Goal: Download file/media

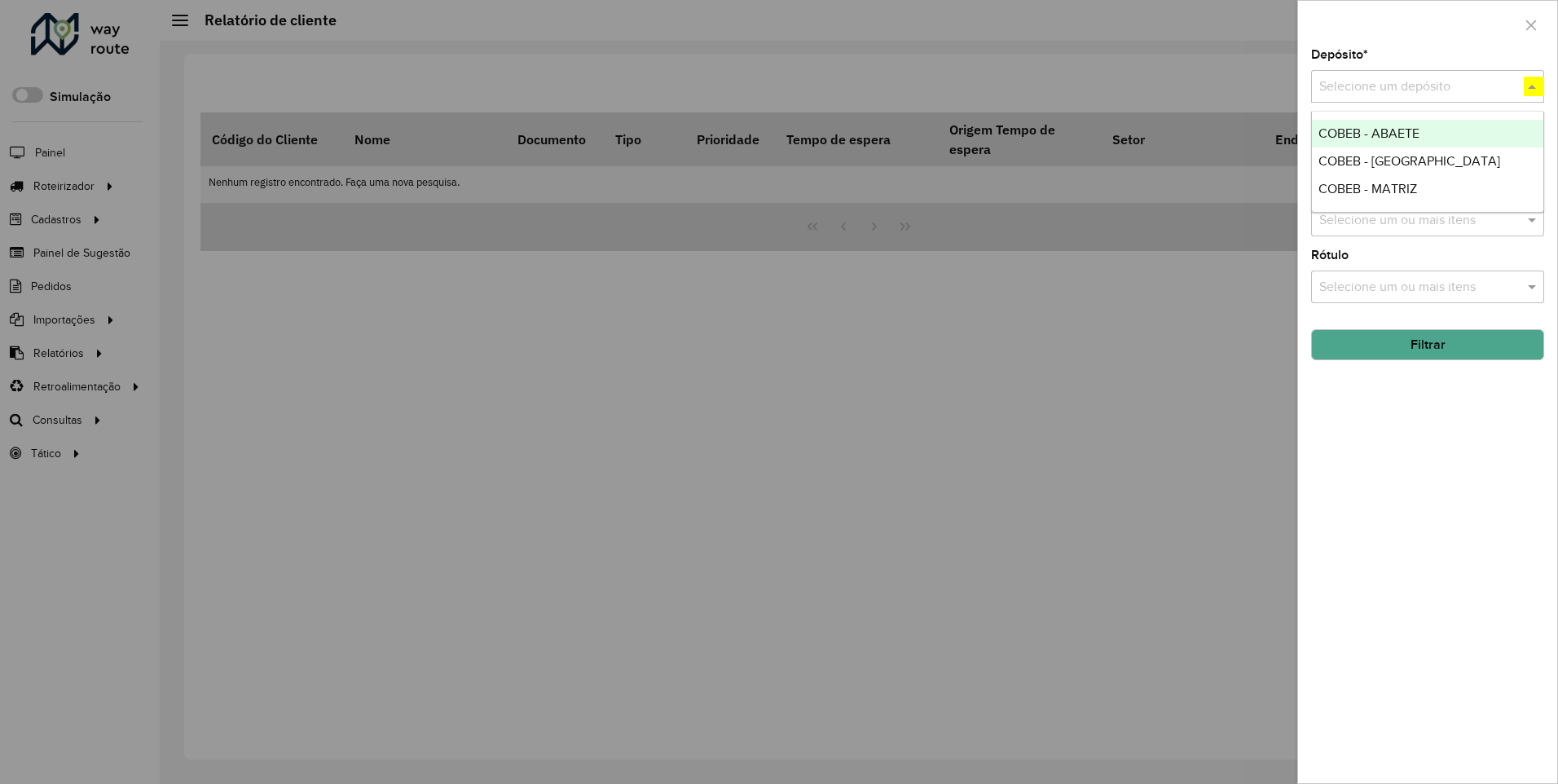
click at [1366, 187] on span "COBEB - MATRIZ" at bounding box center [1367, 188] width 98 height 14
click at [1427, 344] on button "Filtrar" at bounding box center [1427, 344] width 233 height 31
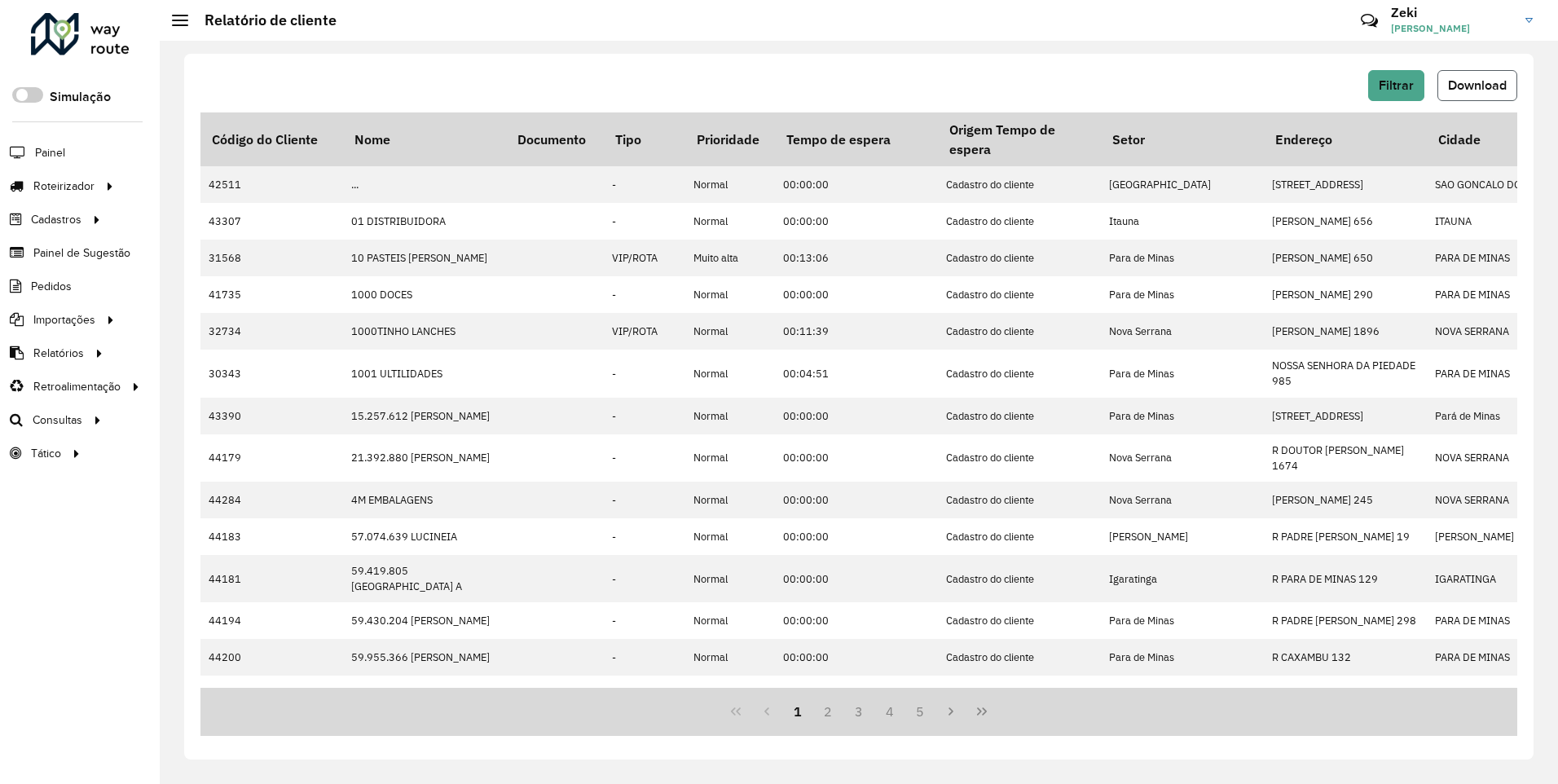
click at [1477, 84] on span "Download" at bounding box center [1477, 85] width 58 height 14
click at [1394, 85] on span "Filtrar" at bounding box center [1395, 85] width 35 height 14
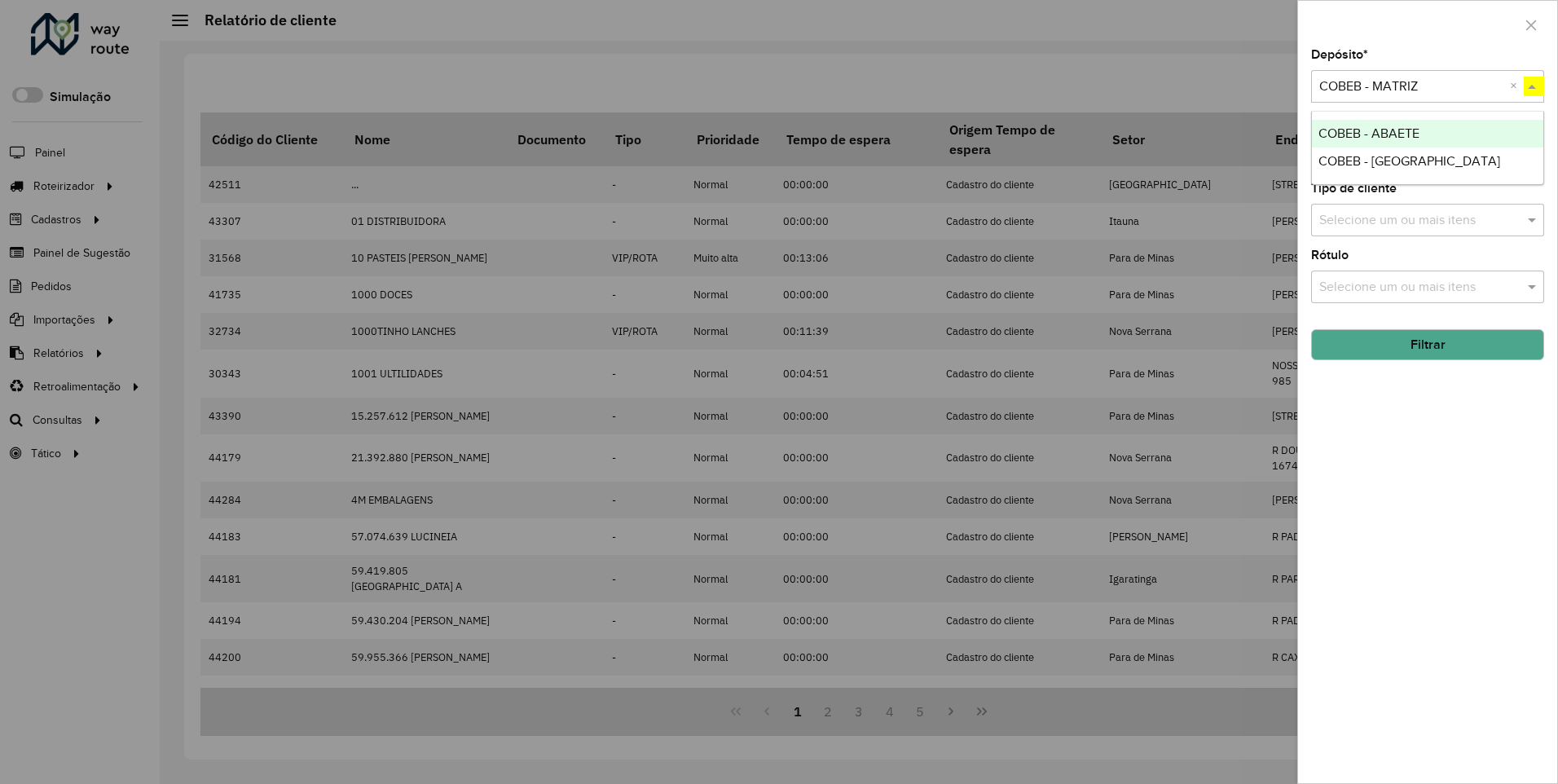
click at [1366, 159] on span "COBEB - [GEOGRAPHIC_DATA]" at bounding box center [1409, 161] width 181 height 14
click at [1427, 344] on button "Filtrar" at bounding box center [1427, 344] width 233 height 31
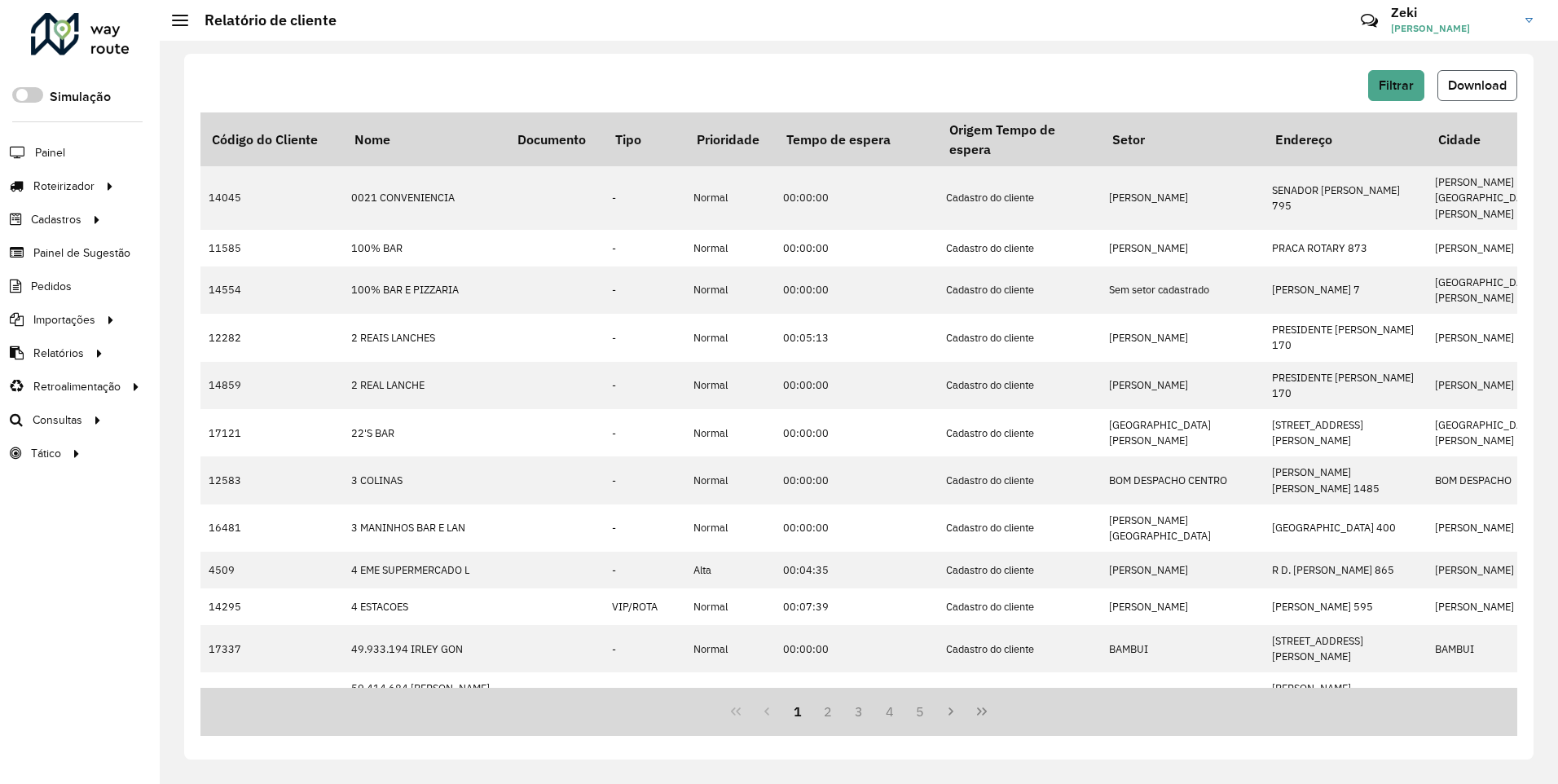
click at [1477, 84] on span "Download" at bounding box center [1477, 85] width 58 height 14
click at [1394, 85] on span "Filtrar" at bounding box center [1395, 85] width 35 height 14
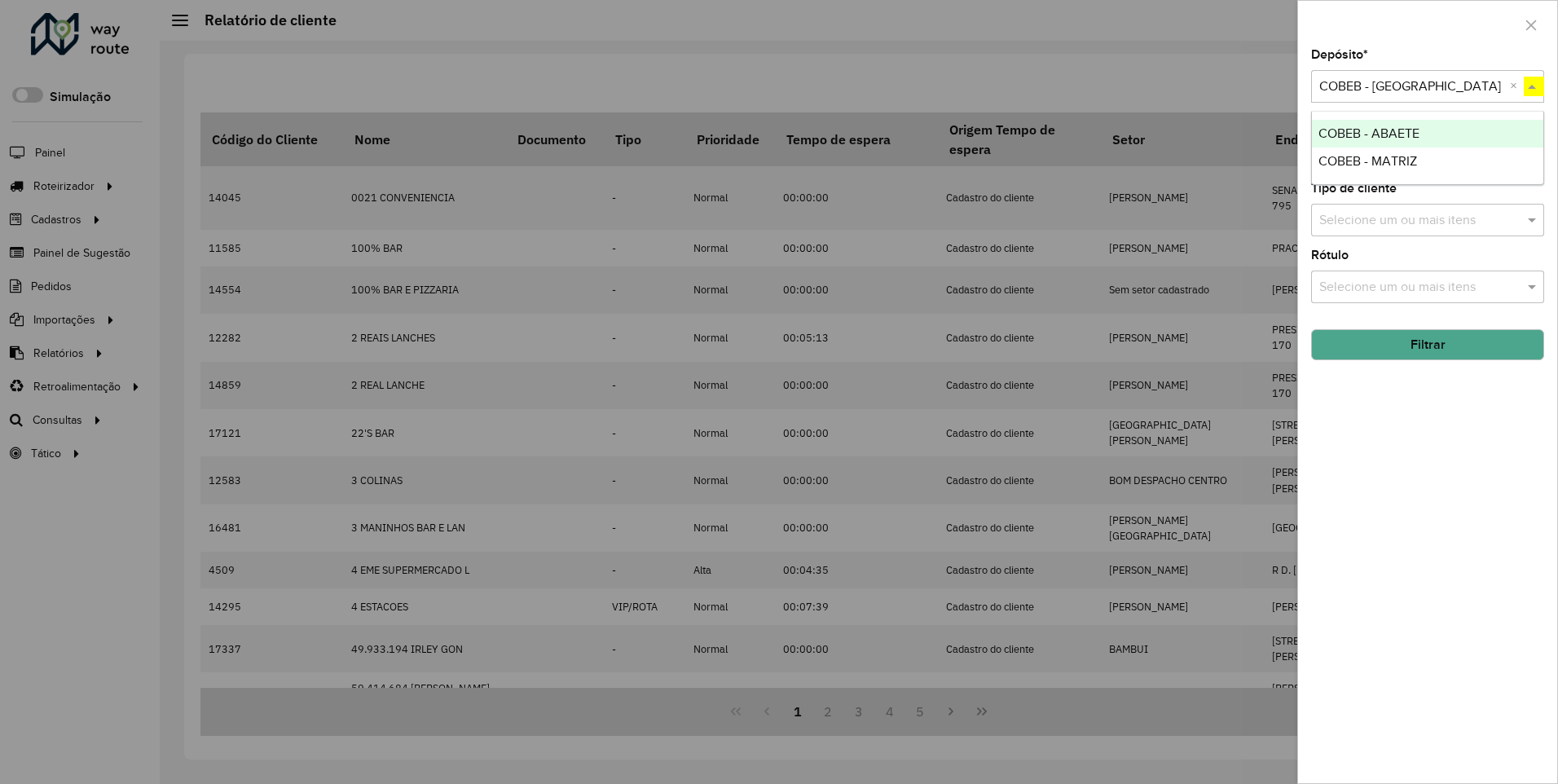
click at [1368, 132] on span "COBEB - ABAETE" at bounding box center [1368, 133] width 101 height 14
click at [1427, 344] on button "Filtrar" at bounding box center [1427, 344] width 233 height 31
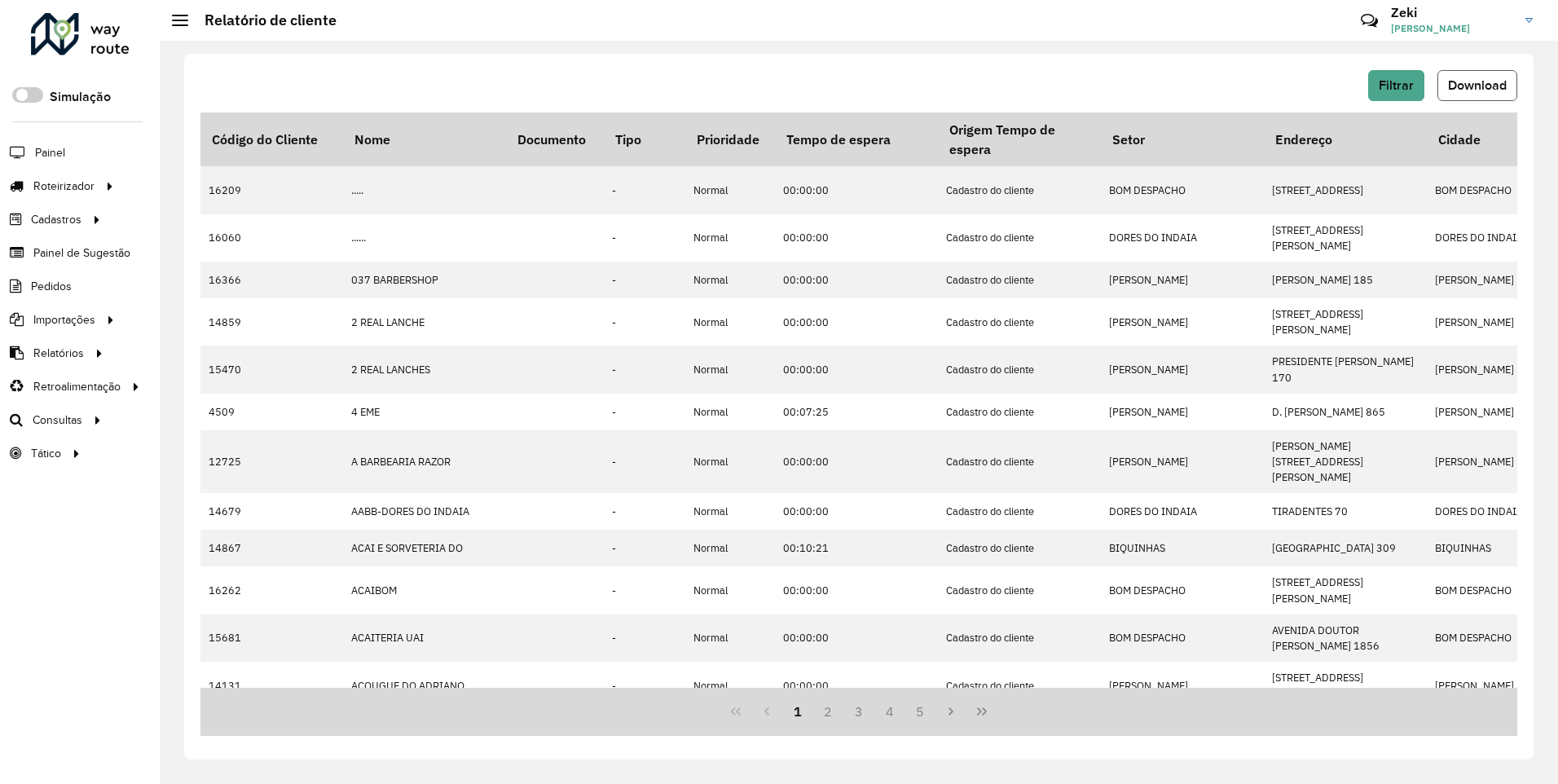
click at [1477, 84] on span "Download" at bounding box center [1477, 85] width 58 height 14
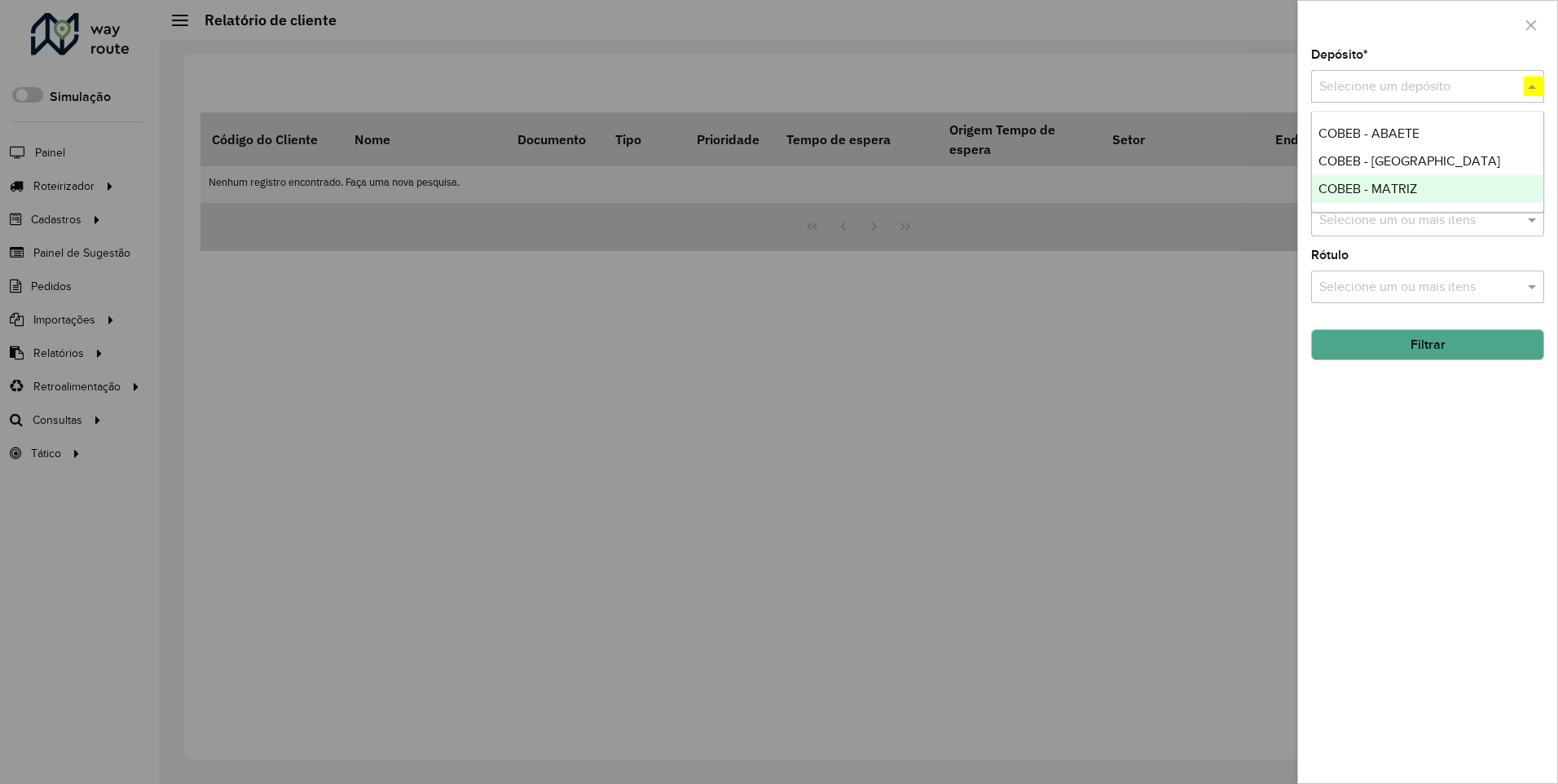
click at [1366, 187] on span "COBEB - MATRIZ" at bounding box center [1367, 188] width 98 height 14
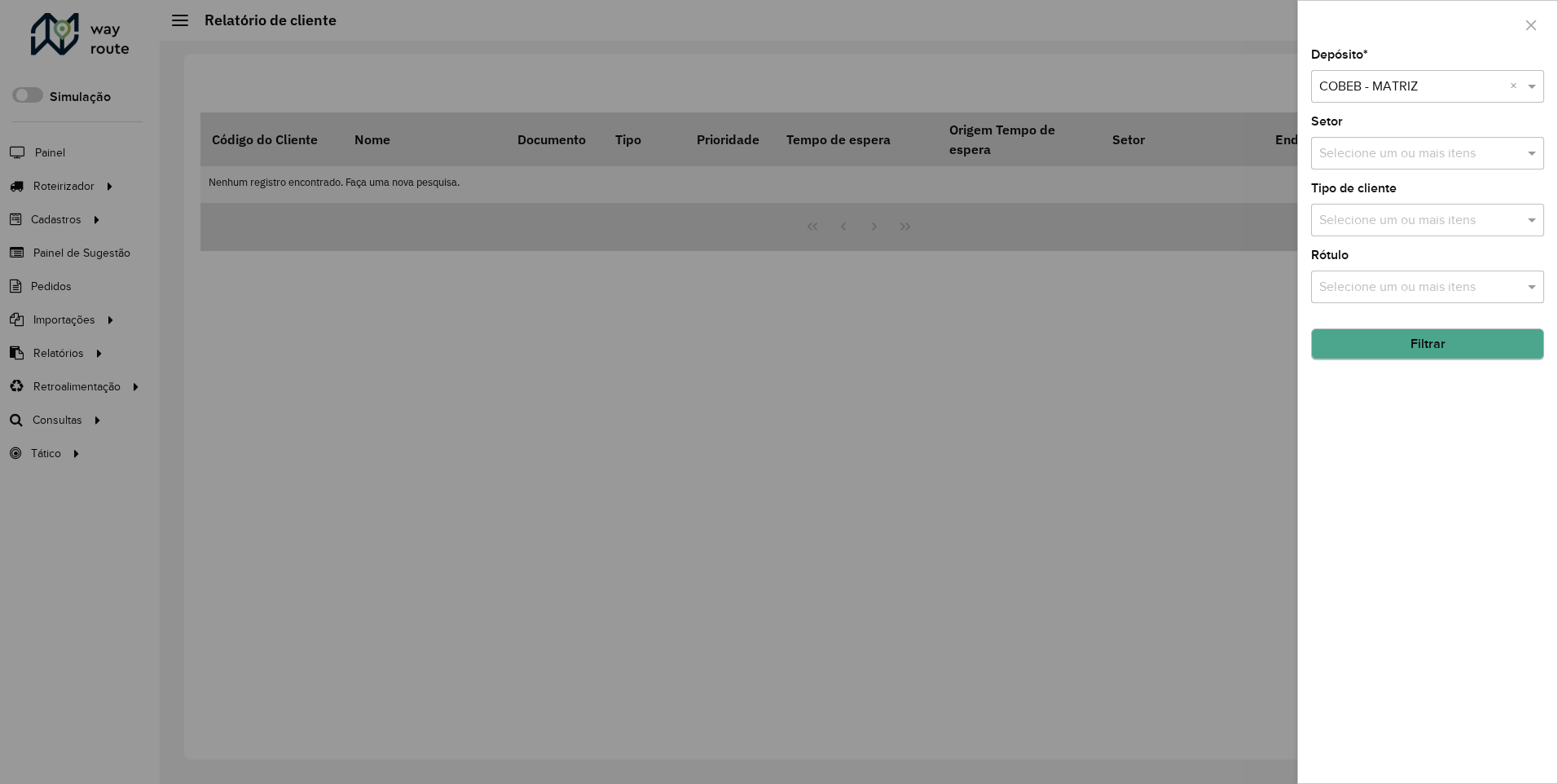
click at [1427, 344] on button "Filtrar" at bounding box center [1427, 343] width 233 height 31
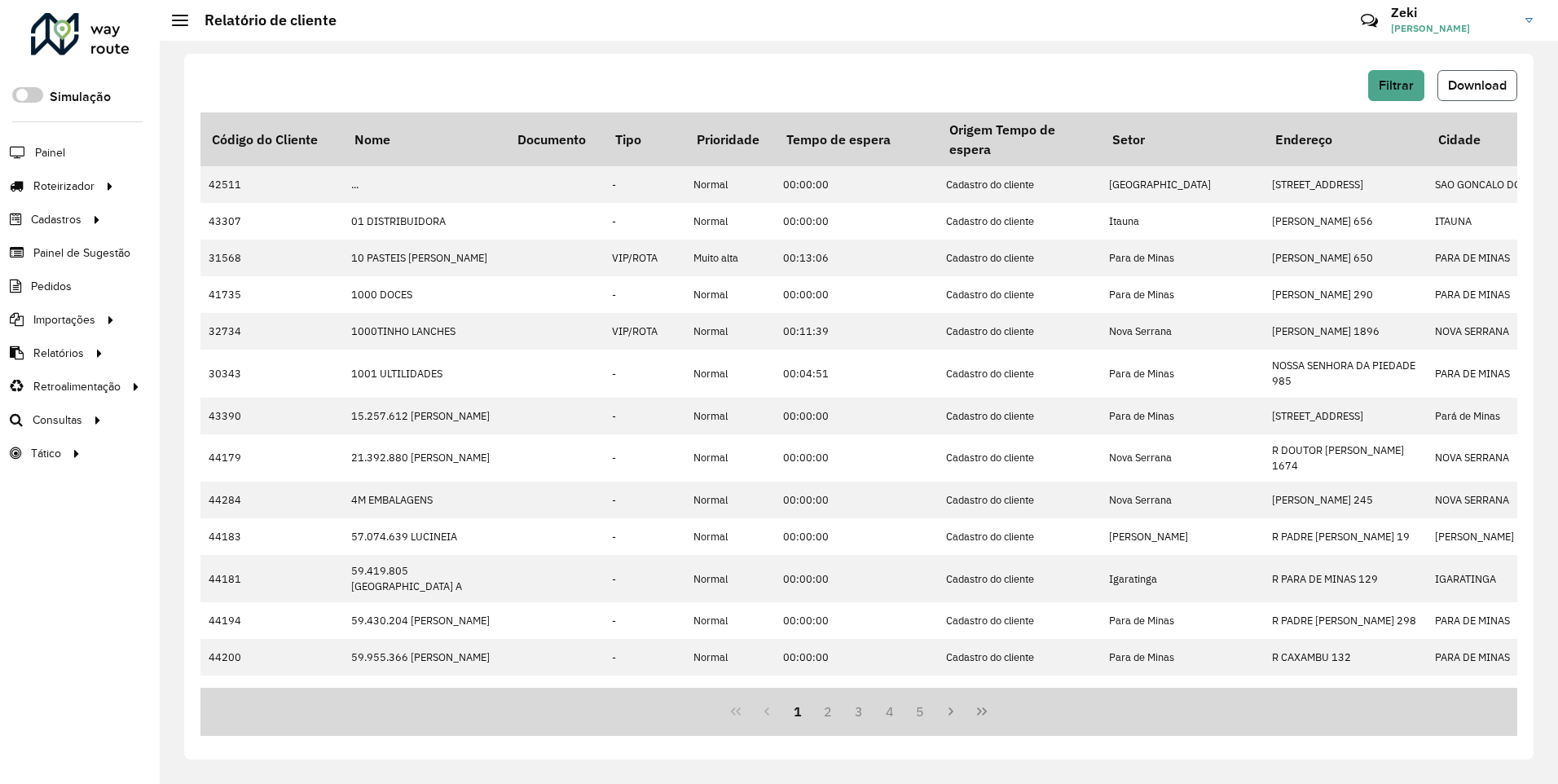
click at [1477, 84] on span "Download" at bounding box center [1477, 85] width 58 height 14
click at [1394, 85] on span "Filtrar" at bounding box center [1395, 85] width 35 height 14
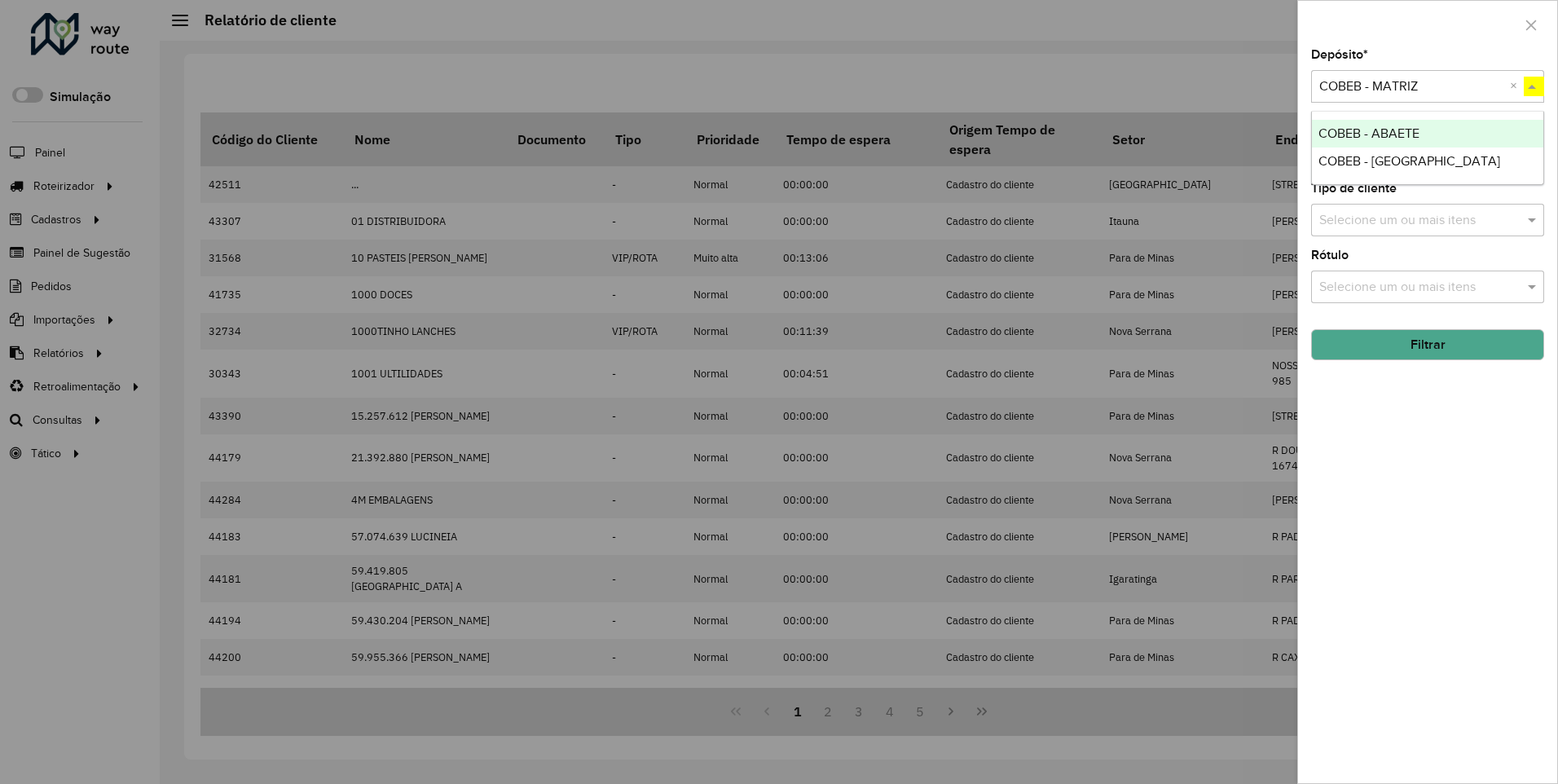
click at [1366, 159] on span "COBEB - [GEOGRAPHIC_DATA]" at bounding box center [1409, 161] width 181 height 14
click at [1427, 344] on button "Filtrar" at bounding box center [1427, 344] width 233 height 31
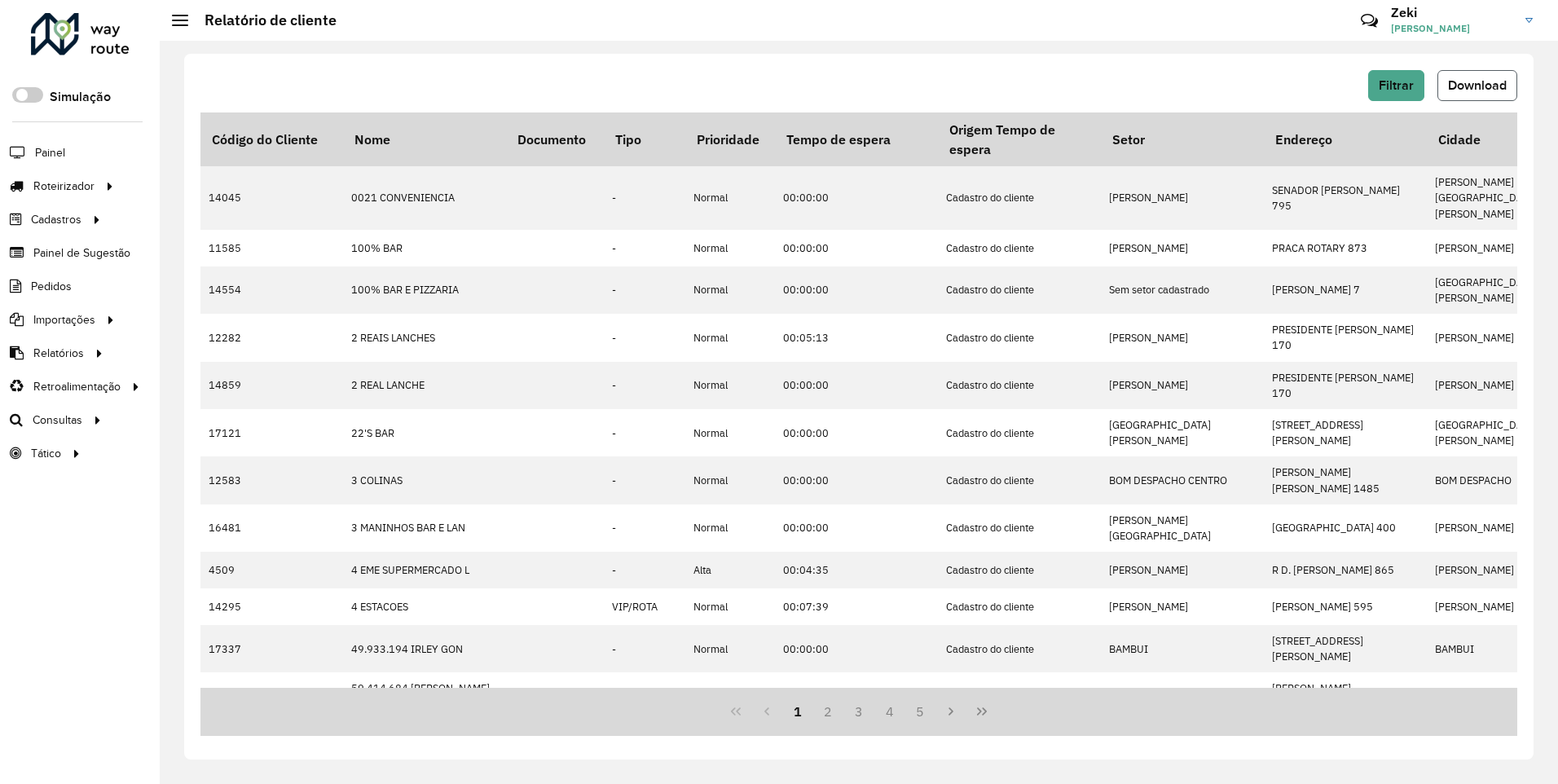
click at [1477, 84] on span "Download" at bounding box center [1477, 85] width 58 height 14
click at [1394, 85] on span "Filtrar" at bounding box center [1395, 85] width 35 height 14
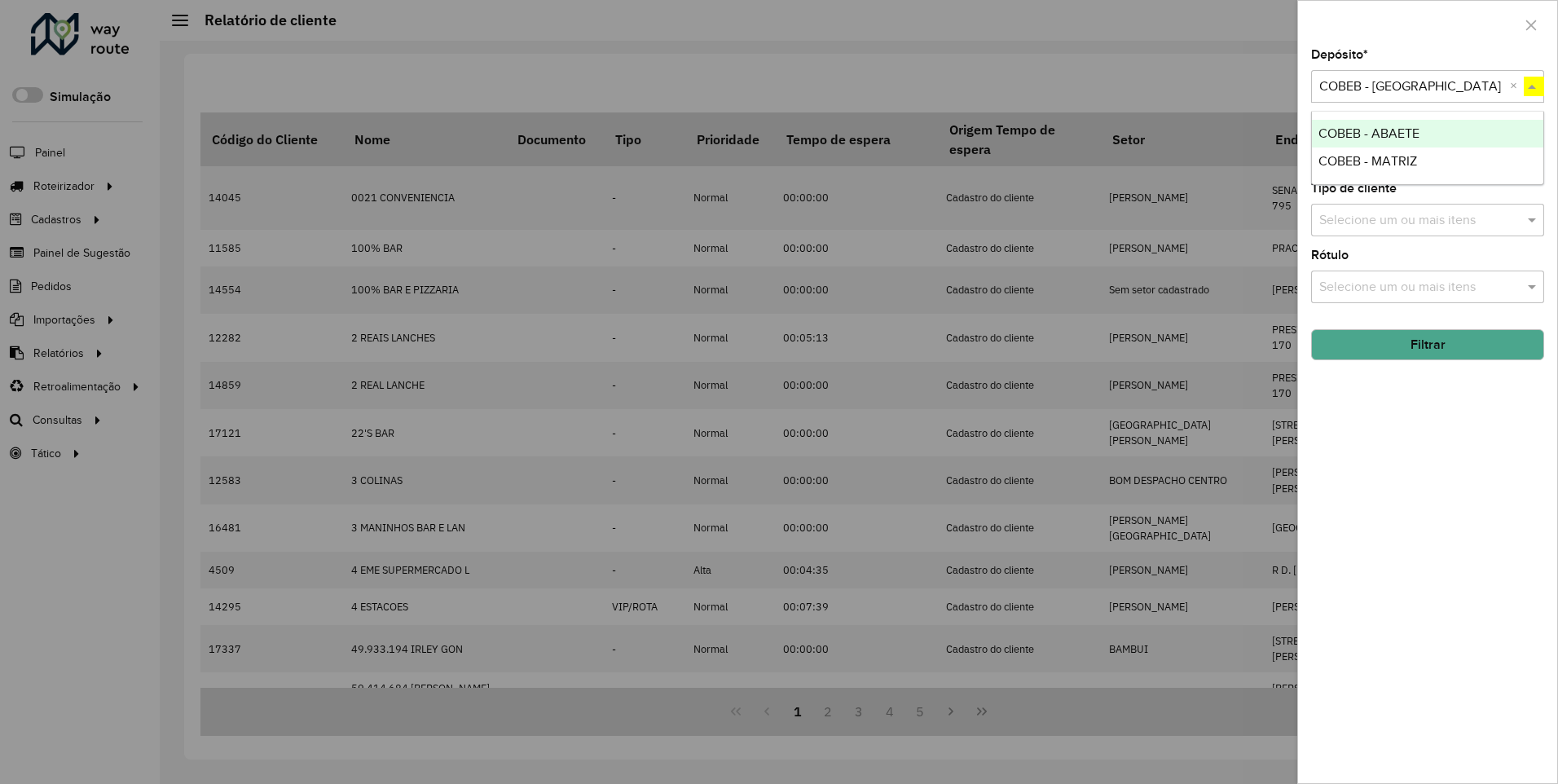
click at [1368, 132] on span "COBEB - ABAETE" at bounding box center [1368, 133] width 101 height 14
click at [1427, 344] on button "Filtrar" at bounding box center [1427, 344] width 233 height 31
